Goal: Task Accomplishment & Management: Use online tool/utility

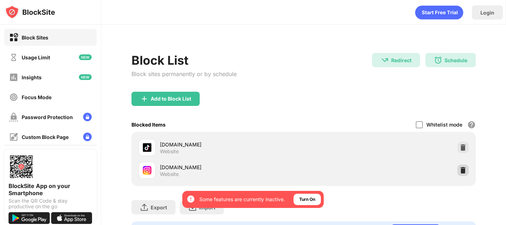
click at [459, 169] on img at bounding box center [462, 170] width 7 height 7
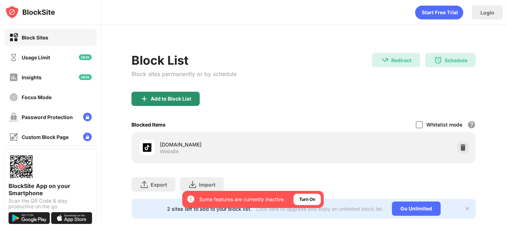
click at [189, 96] on div "Add to Block List" at bounding box center [171, 99] width 40 height 6
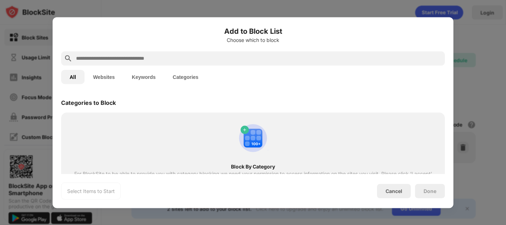
click at [155, 59] on input "text" at bounding box center [258, 58] width 367 height 9
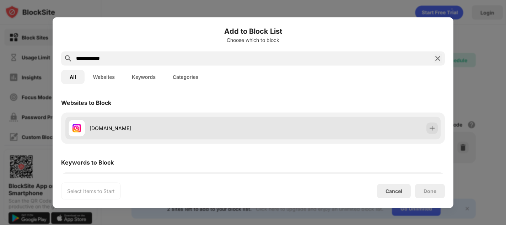
type input "**********"
click at [428, 131] on img at bounding box center [431, 127] width 7 height 7
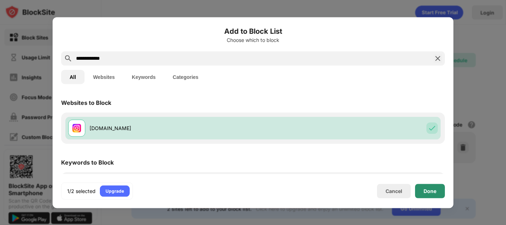
click at [431, 190] on div "Done" at bounding box center [429, 191] width 13 height 6
